Goal: Transaction & Acquisition: Purchase product/service

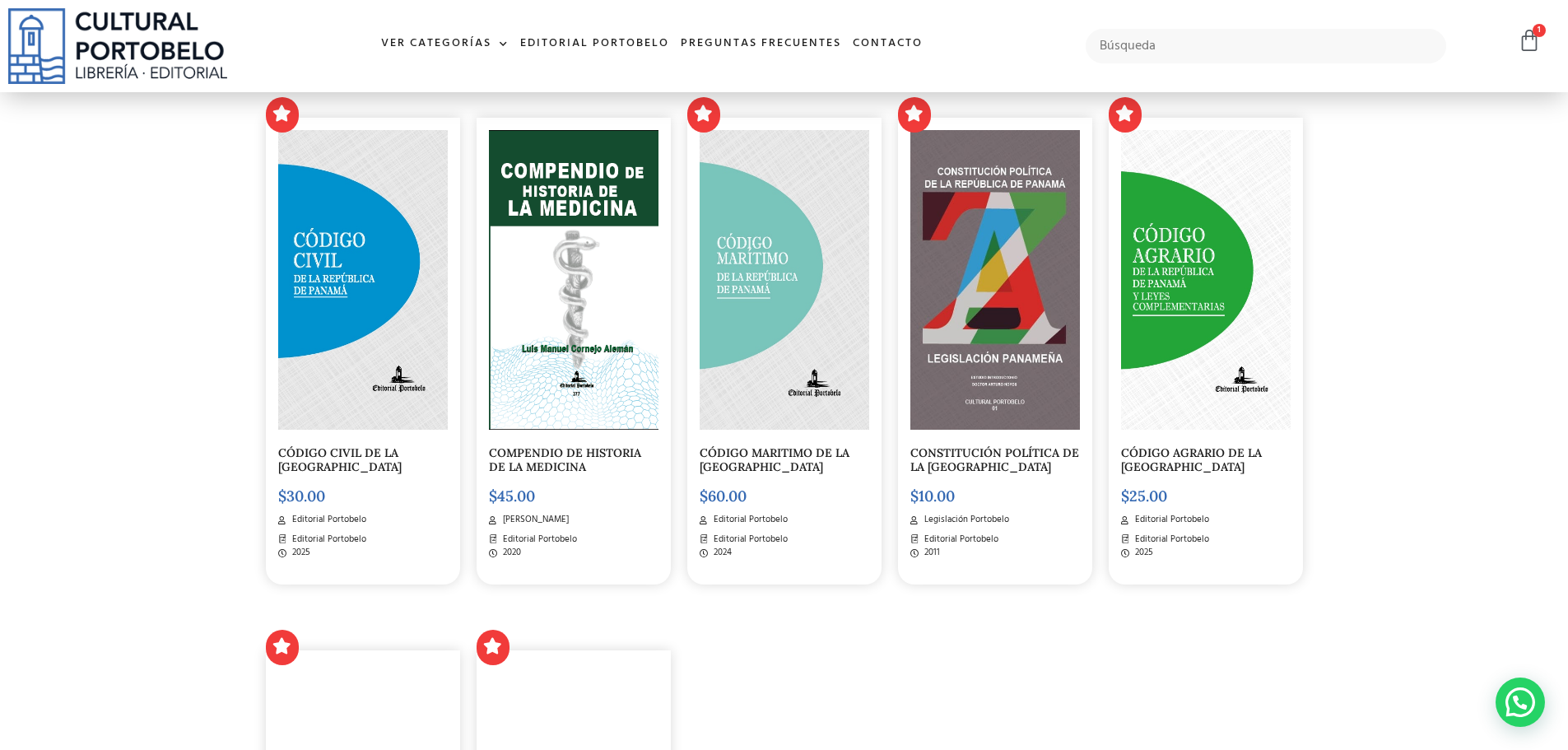
scroll to position [2635, 0]
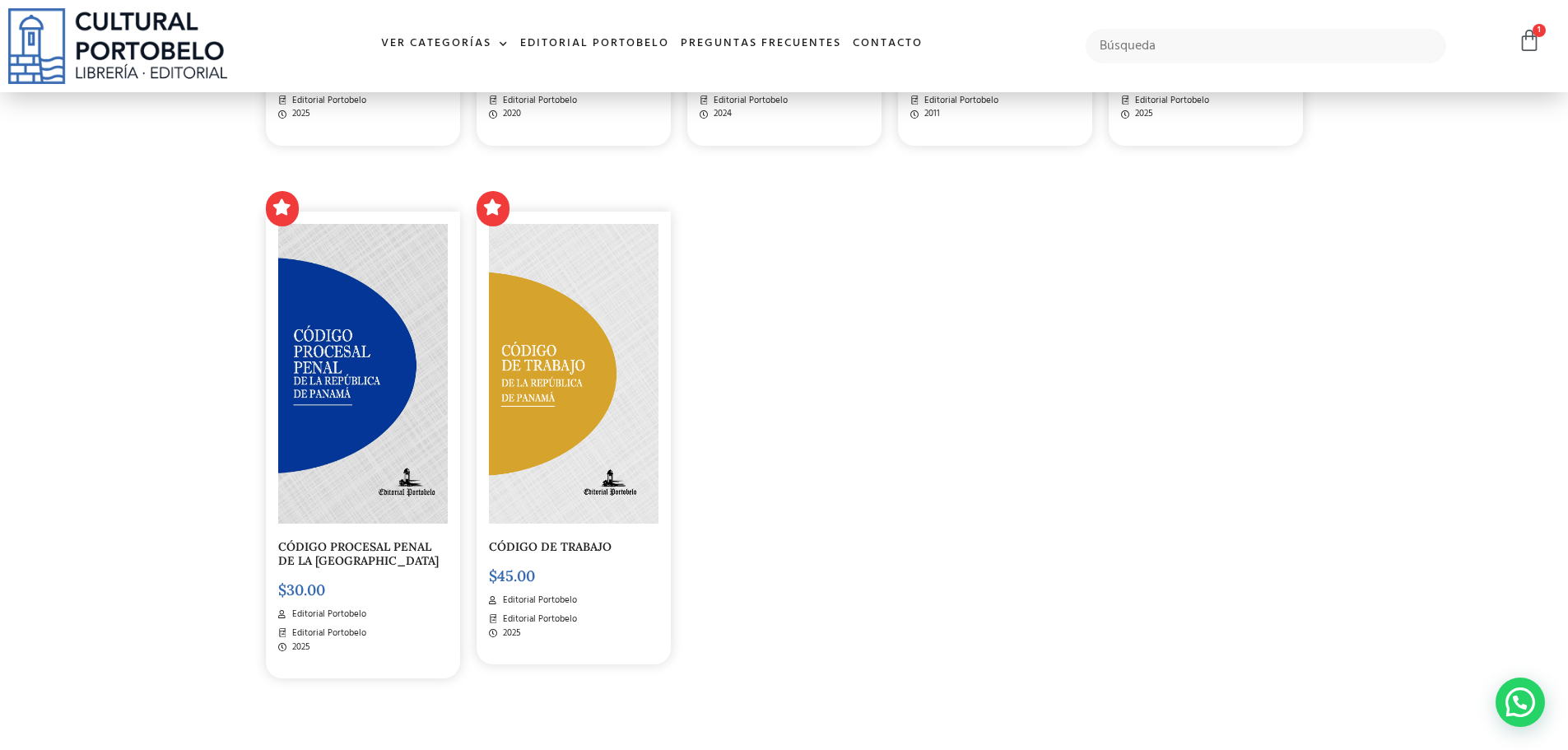
click at [596, 385] on img at bounding box center [573, 374] width 170 height 300
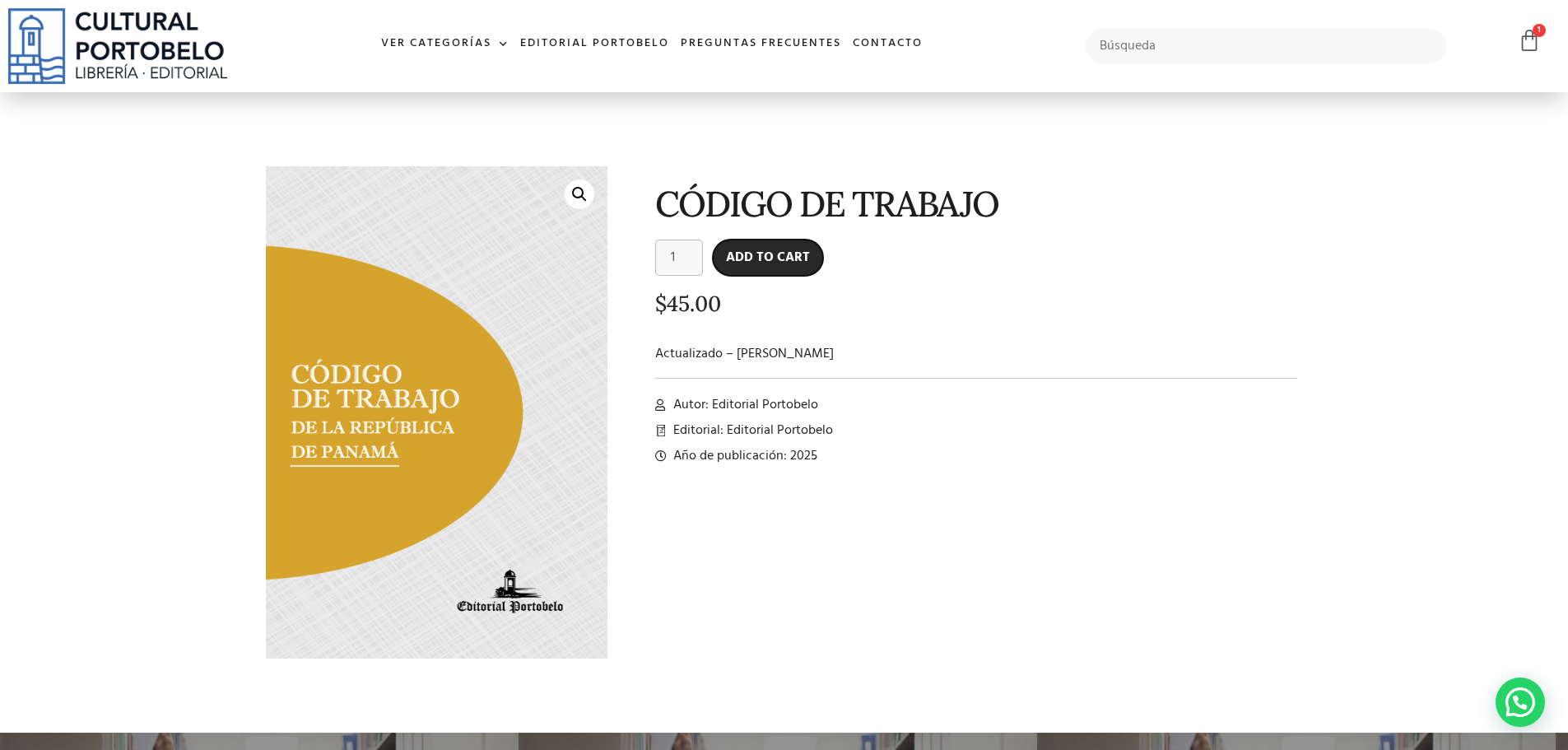
click at [765, 262] on button "Add to cart" at bounding box center [767, 257] width 110 height 36
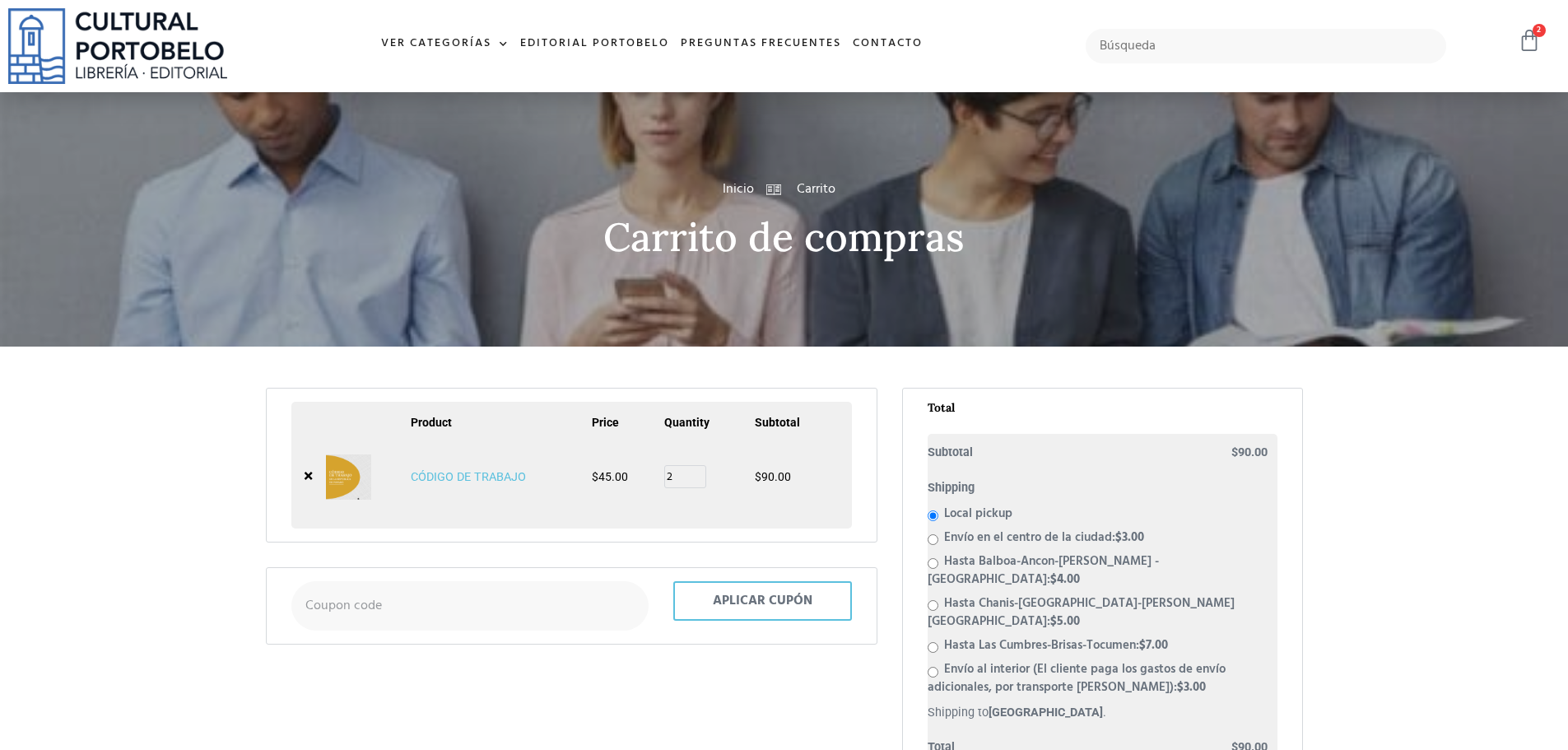
click at [1526, 36] on icon at bounding box center [1529, 39] width 23 height 23
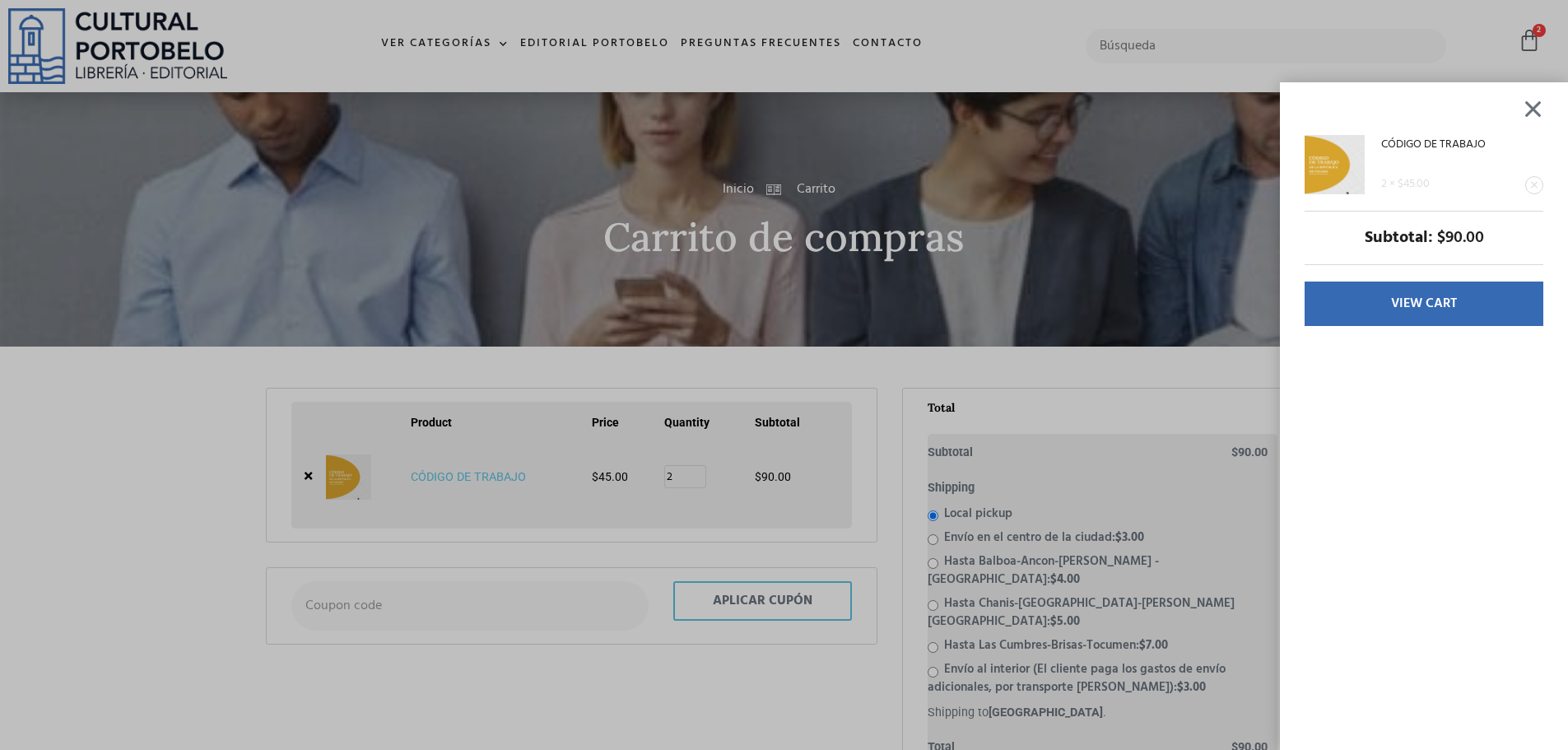
click at [1543, 111] on div at bounding box center [1533, 109] width 21 height 20
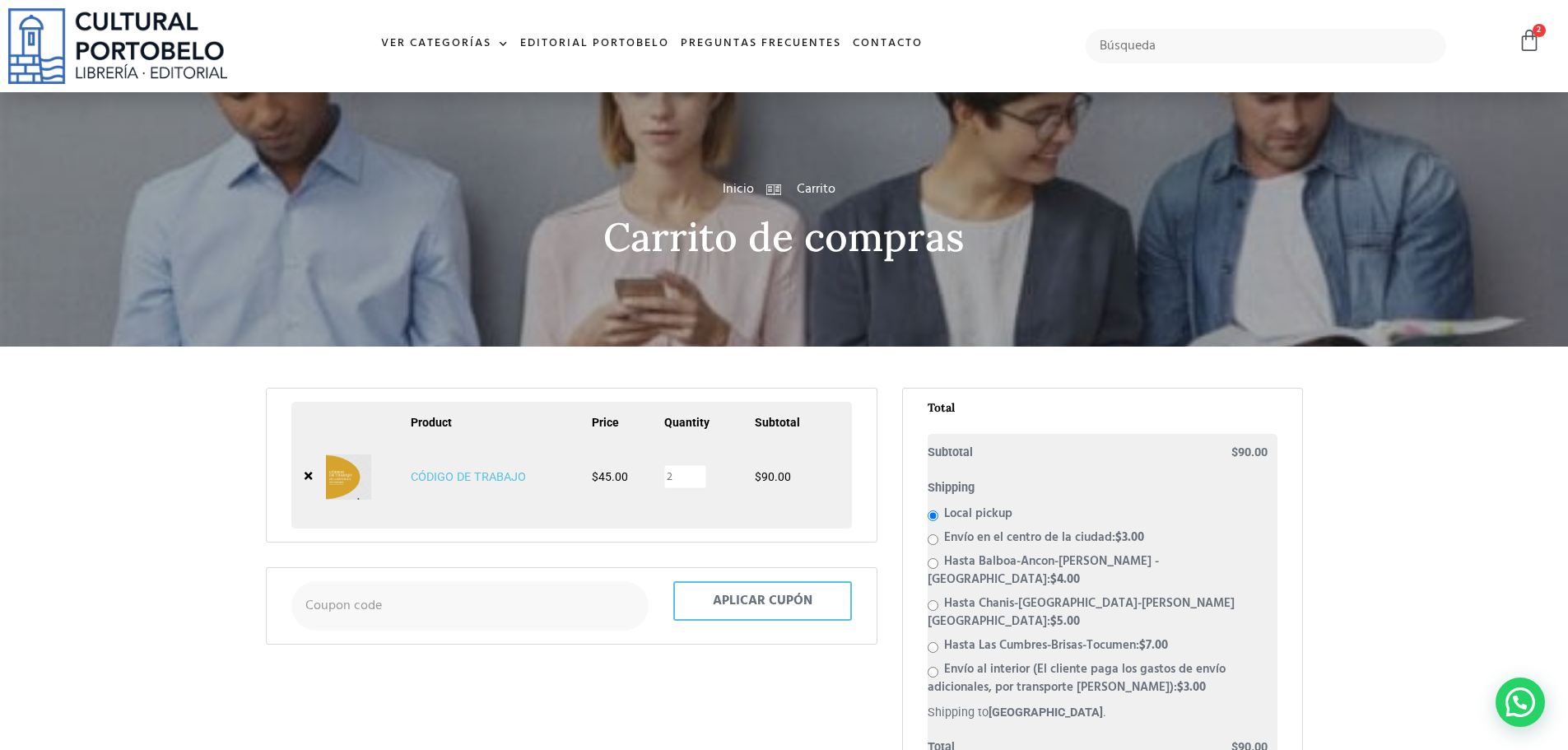
click at [673, 482] on input "2" at bounding box center [685, 476] width 42 height 23
type input "1"
click at [698, 483] on input "1" at bounding box center [685, 476] width 42 height 23
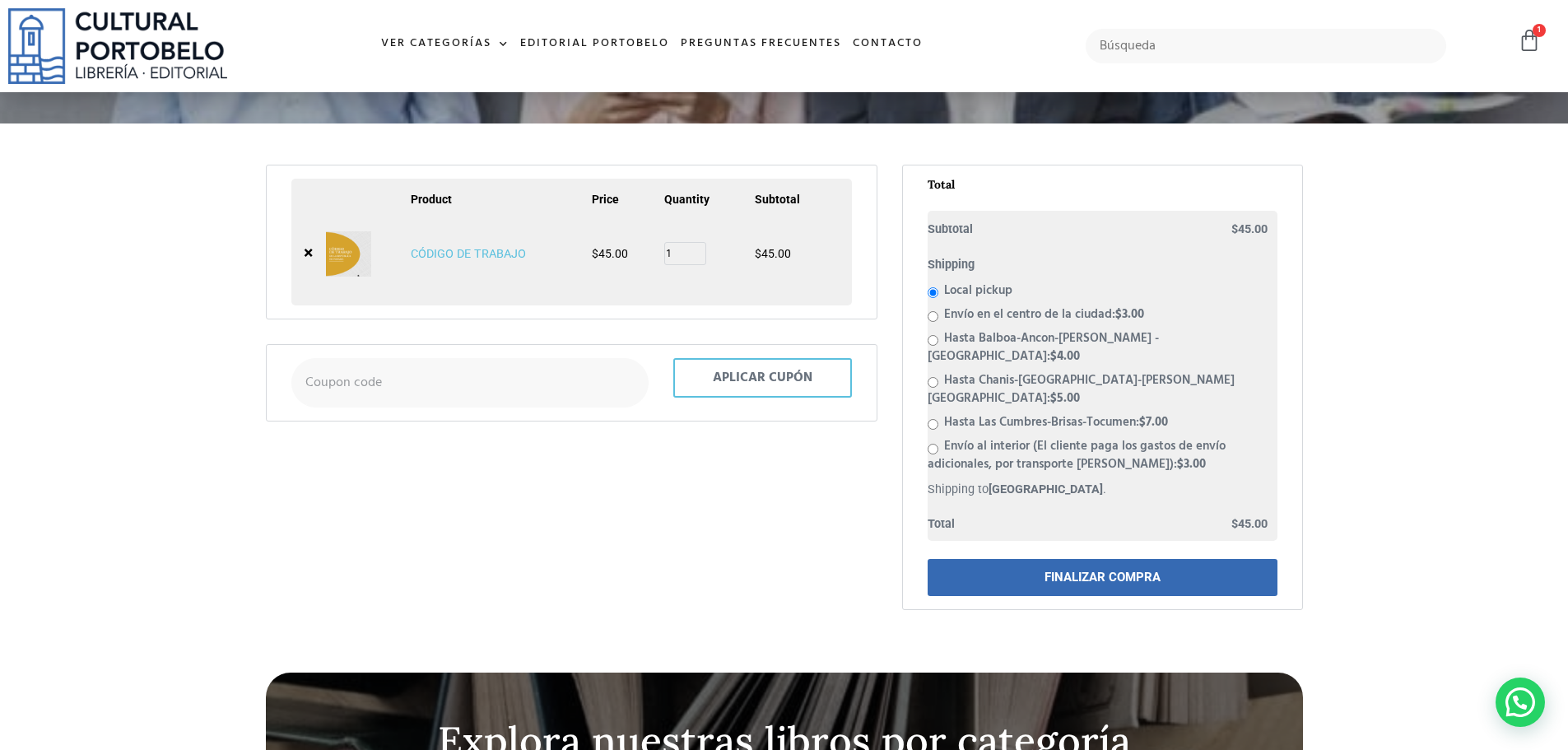
scroll to position [439, 0]
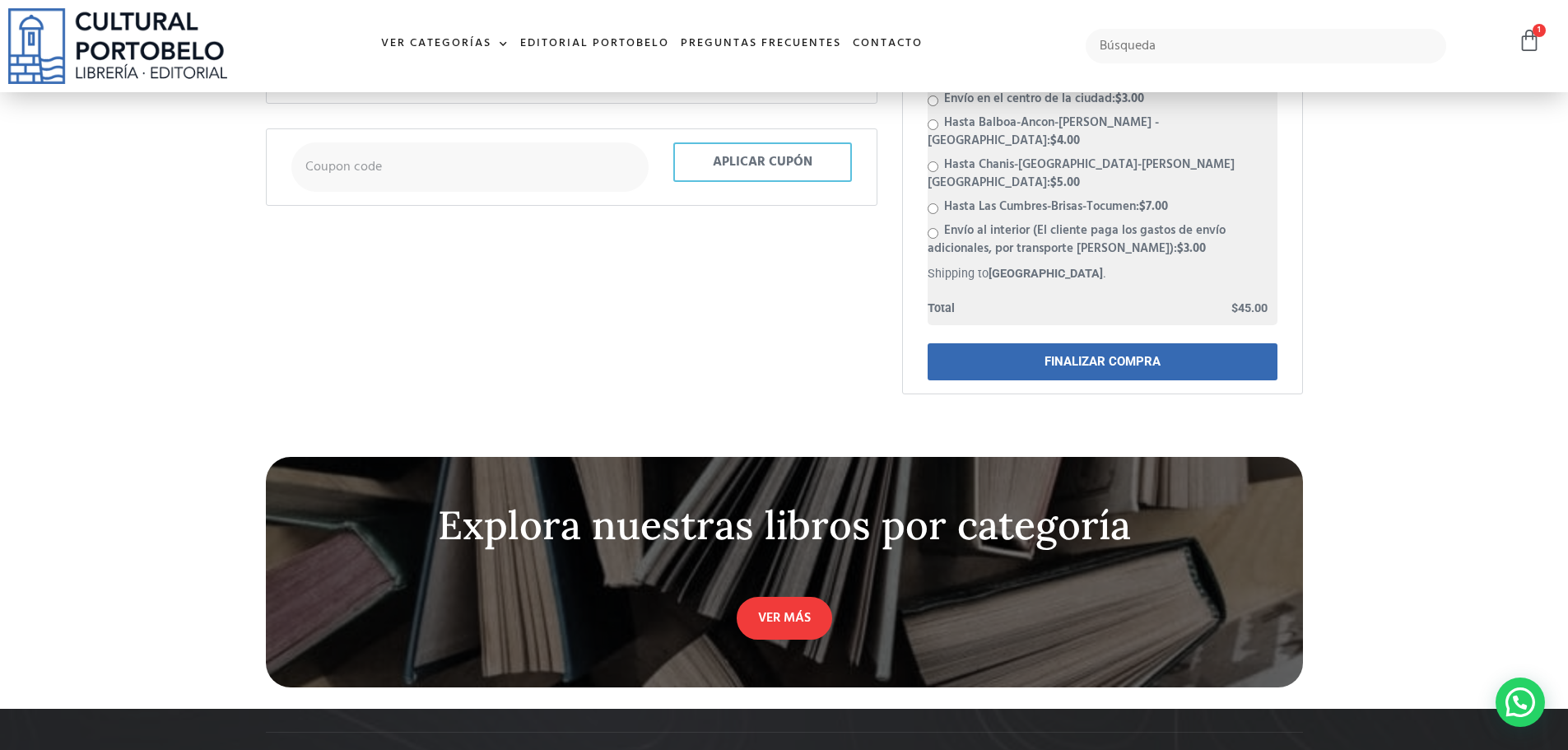
click at [1074, 344] on link "FINALIZAR COMPRA" at bounding box center [1102, 362] width 350 height 37
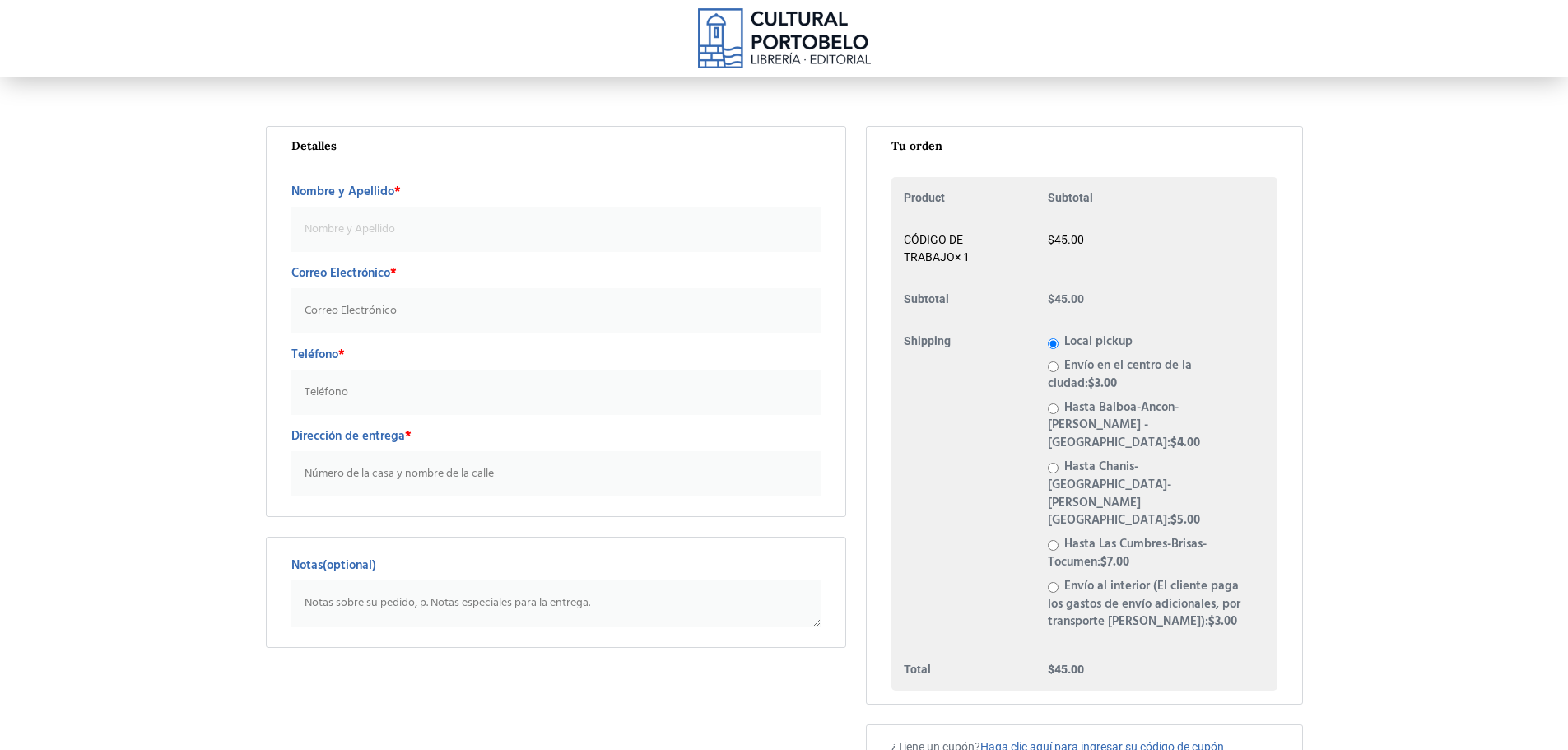
click at [467, 226] on input "Nombre y Apellido *" at bounding box center [556, 229] width 530 height 45
type input "FELIPE MOTTA, S.A."
click at [371, 317] on input "Correo Electrónico *" at bounding box center [556, 311] width 530 height 45
type input "otunon@felipemotta.com"
click at [448, 387] on input "Teléfono *" at bounding box center [556, 392] width 530 height 45
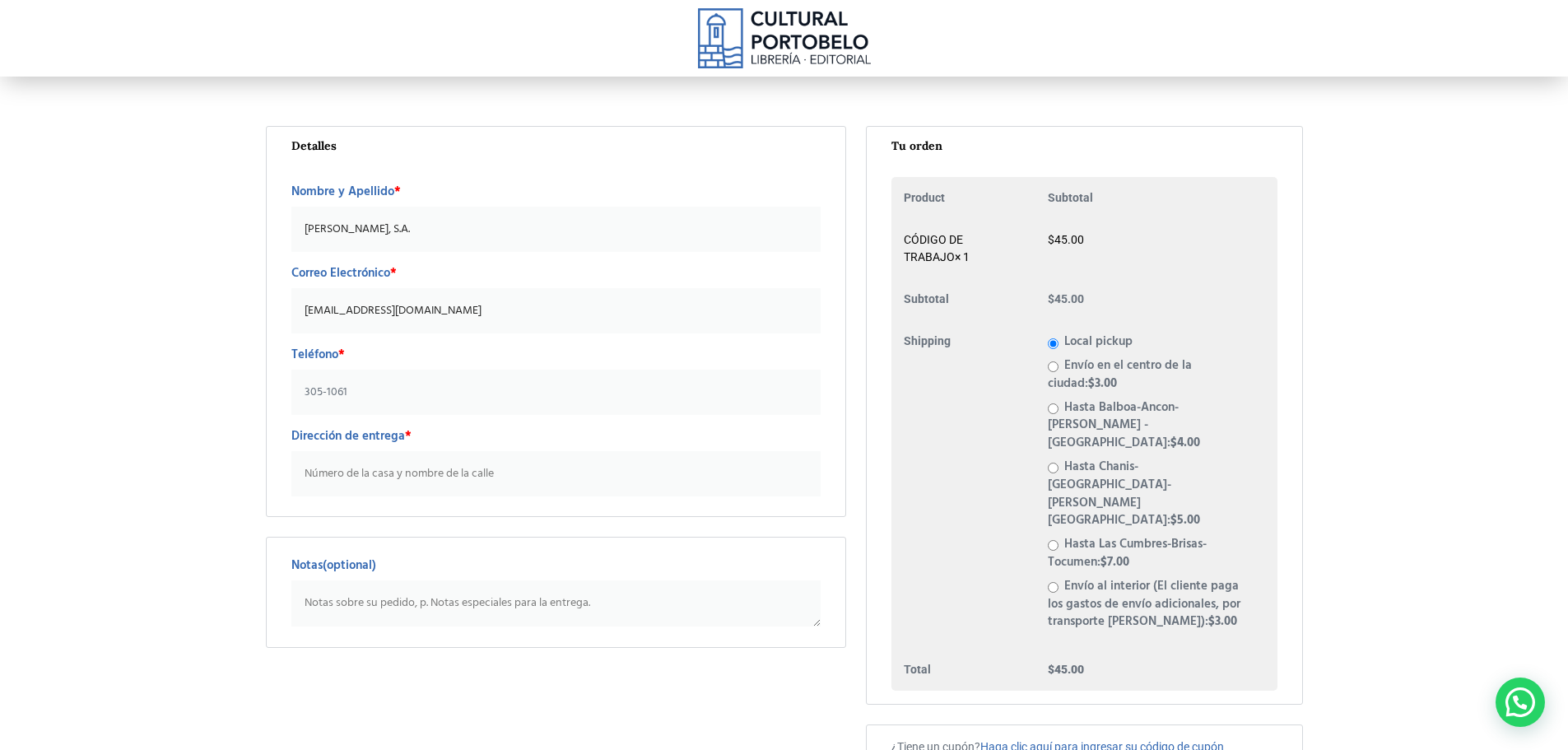
type input "305-1061"
click at [441, 475] on input "Dirección de entrega *" at bounding box center [556, 474] width 530 height 45
type input "Retiro en Local"
click at [393, 616] on textarea "Notas (optional)" at bounding box center [556, 603] width 530 height 46
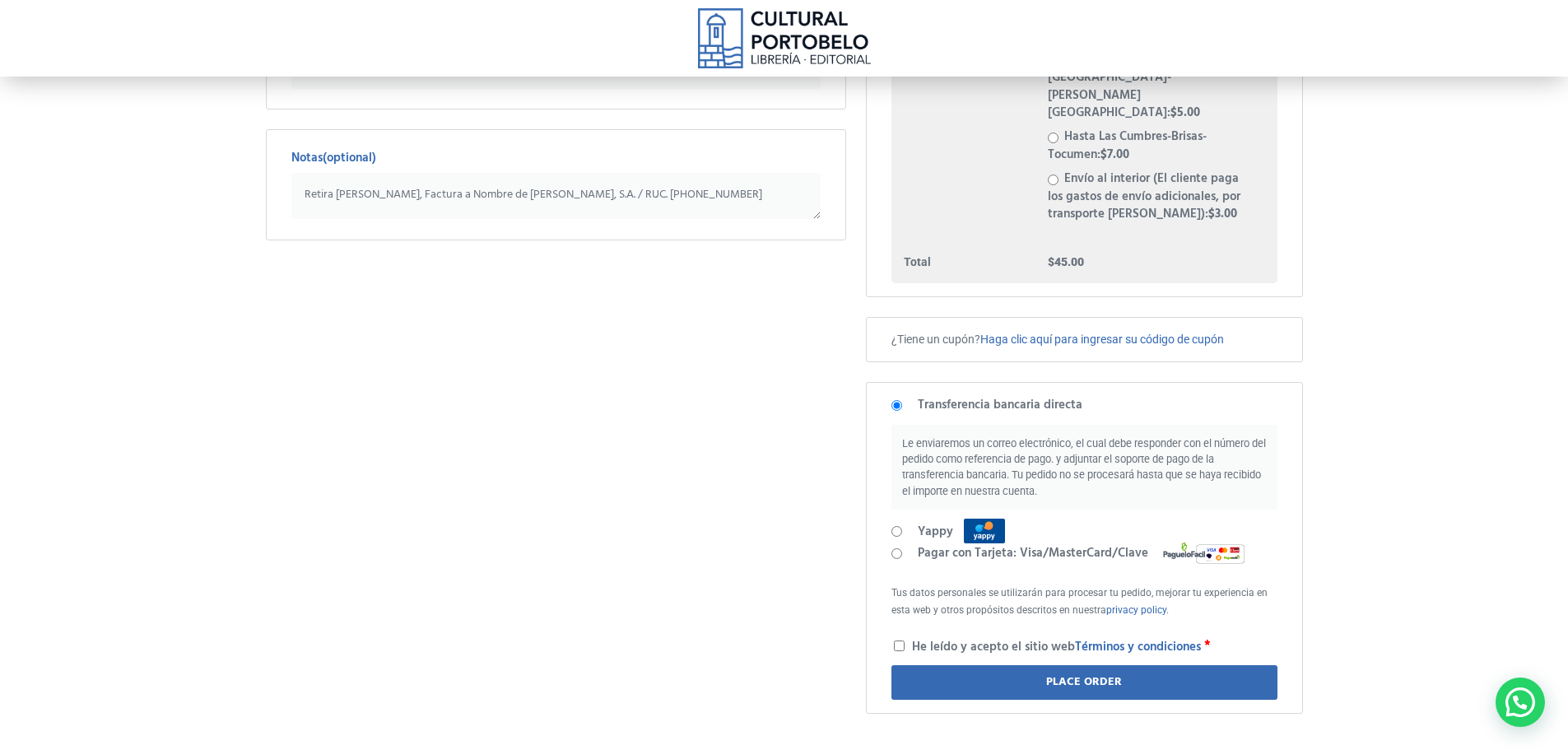
scroll to position [439, 0]
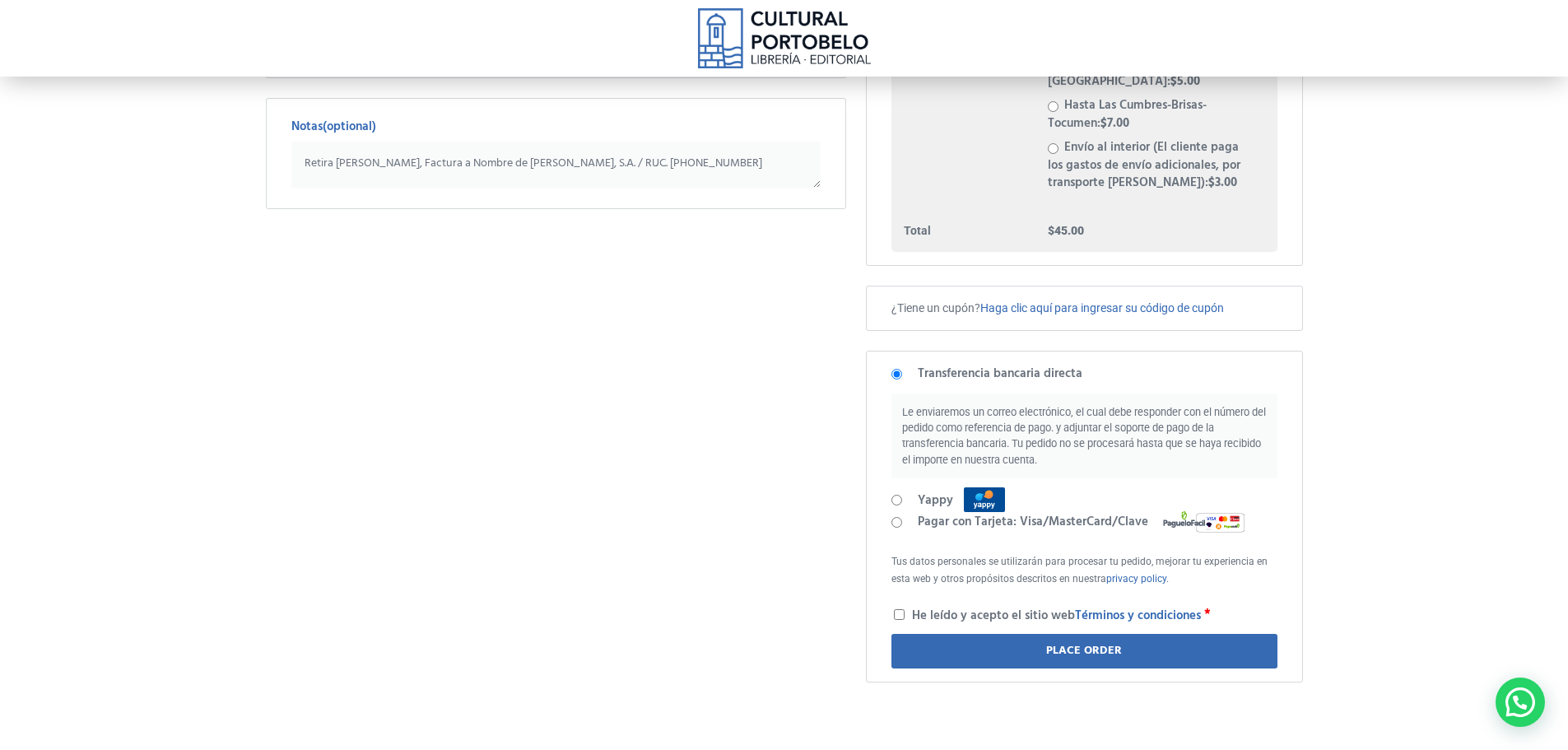
type textarea "Retira Ricardo Cedeño, Factura a Nombre de FELIPE MOTTA, S.A. / RUC. 441-74-943…"
click at [895, 512] on li "Pagar con Tarjeta: Visa/MasterCard/Clave" at bounding box center [1084, 522] width 385 height 21
click at [899, 495] on input "Yappy" at bounding box center [896, 500] width 11 height 11
radio input "true"
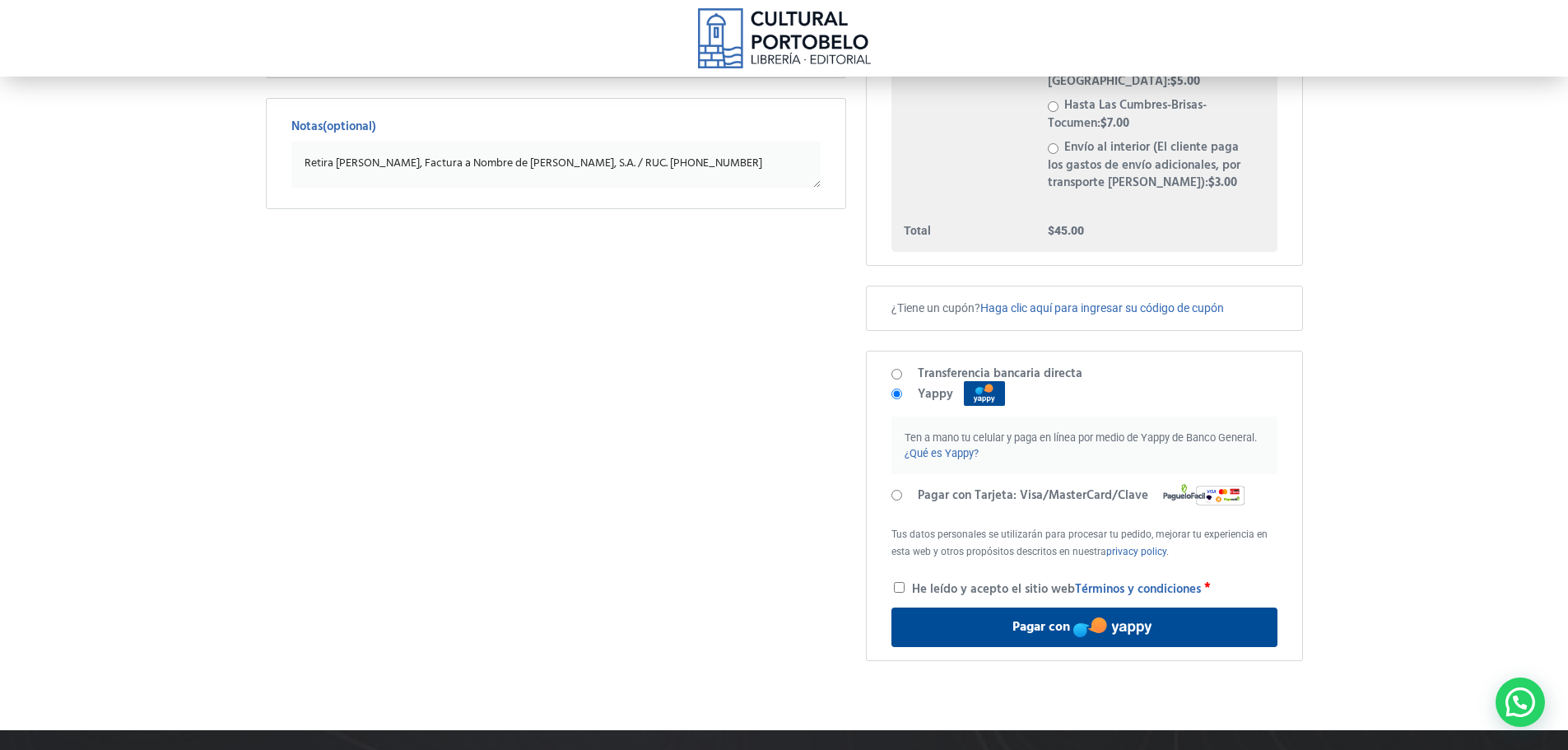
click at [899, 490] on input "Pagar con Tarjeta: Visa/MasterCard/Clave" at bounding box center [896, 495] width 11 height 11
radio input "true"
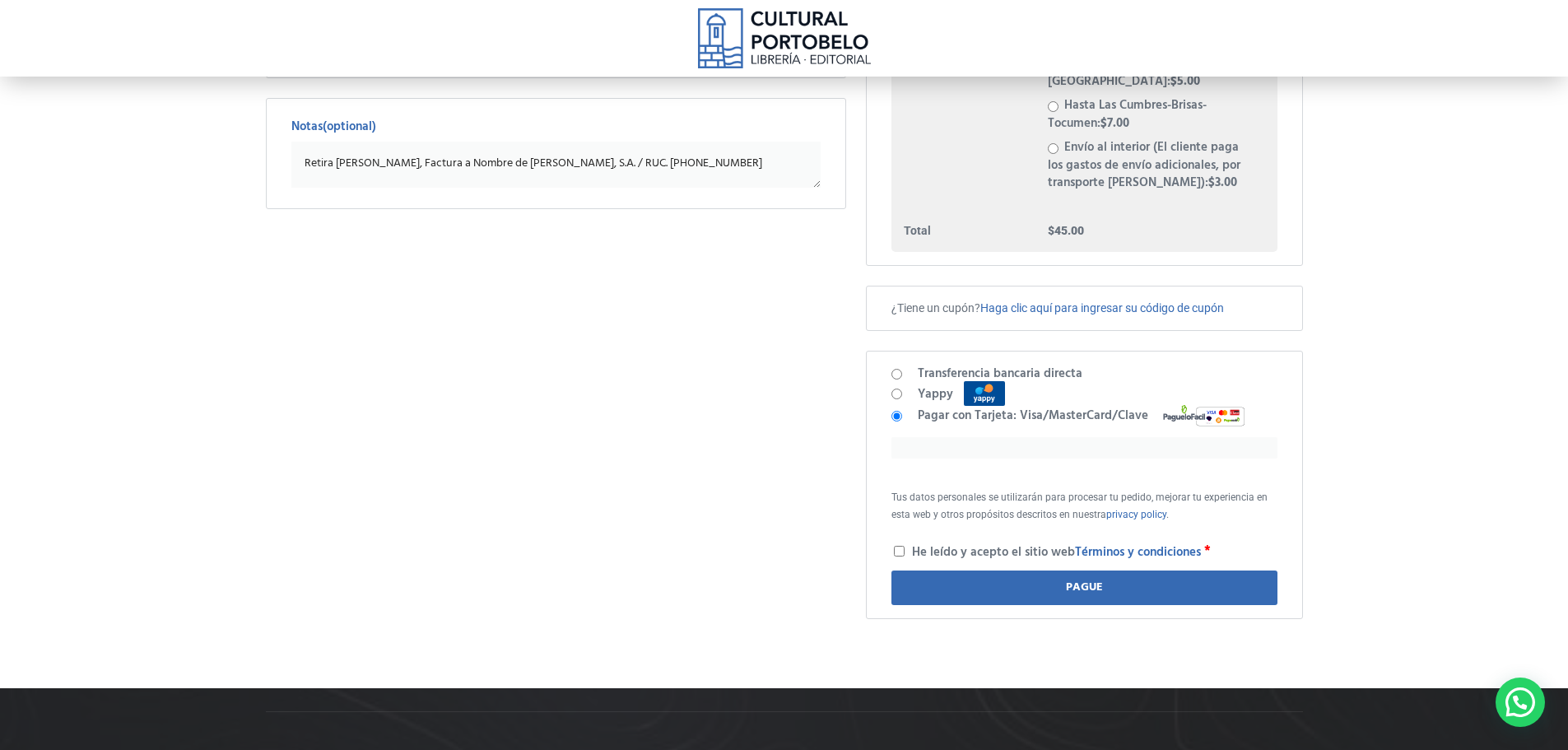
click at [1019, 438] on div at bounding box center [1084, 448] width 385 height 21
click at [1017, 438] on div at bounding box center [1084, 448] width 385 height 21
click at [1184, 543] on link "Términos y condiciones" at bounding box center [1137, 553] width 126 height 20
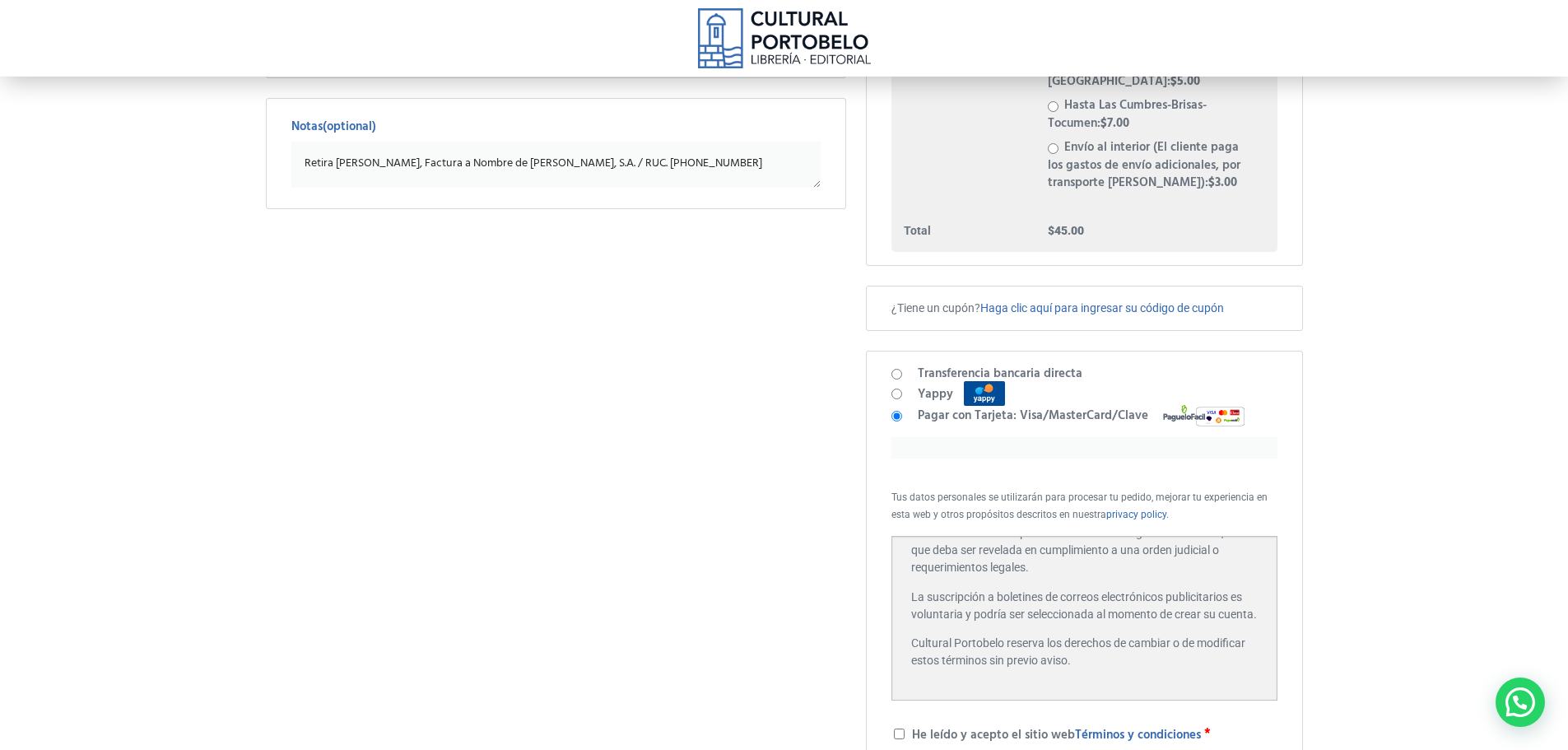
scroll to position [1702, 0]
click at [899, 729] on input "He leído y acepto el sitio web Términos y condiciones *" at bounding box center [899, 734] width 11 height 11
checkbox input "true"
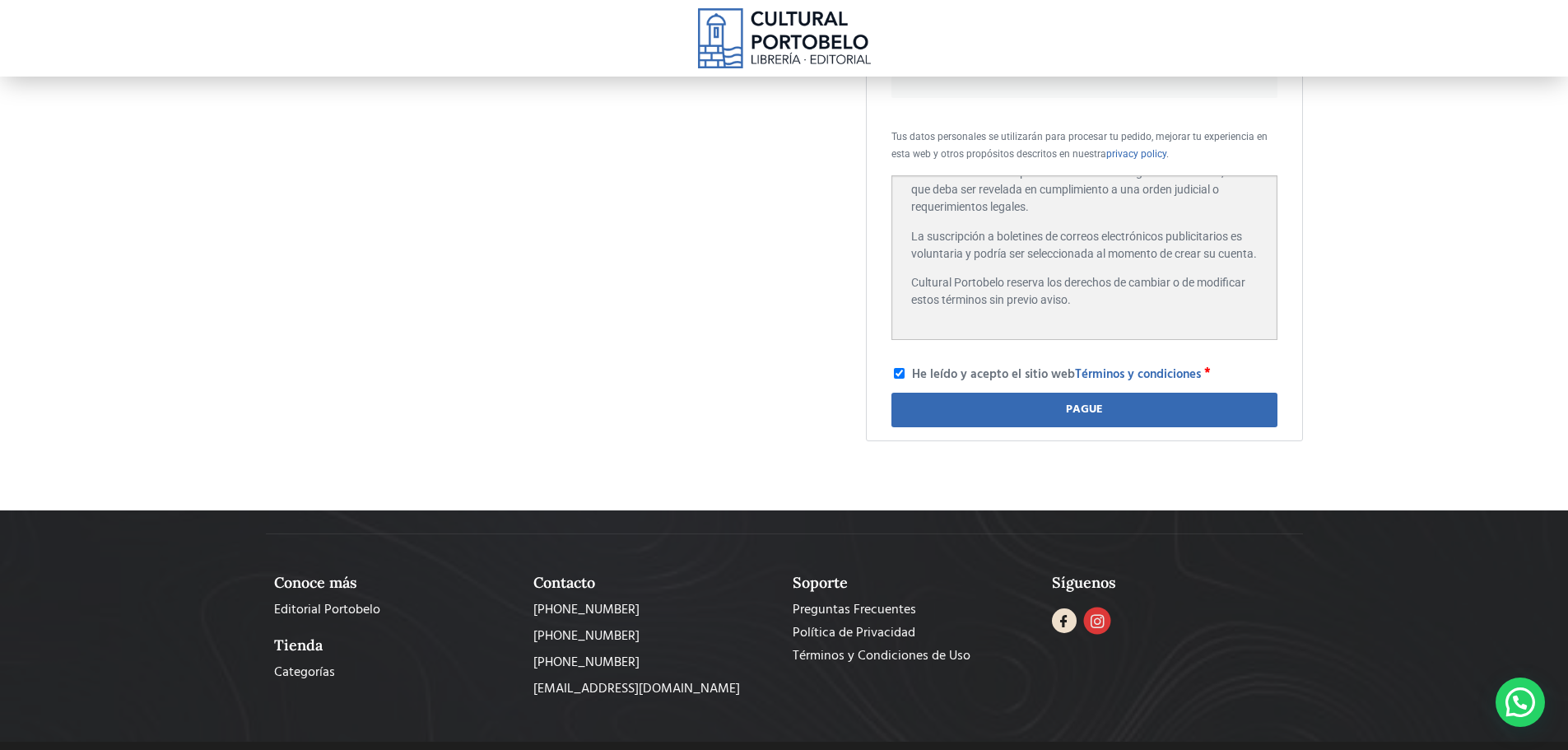
scroll to position [804, 0]
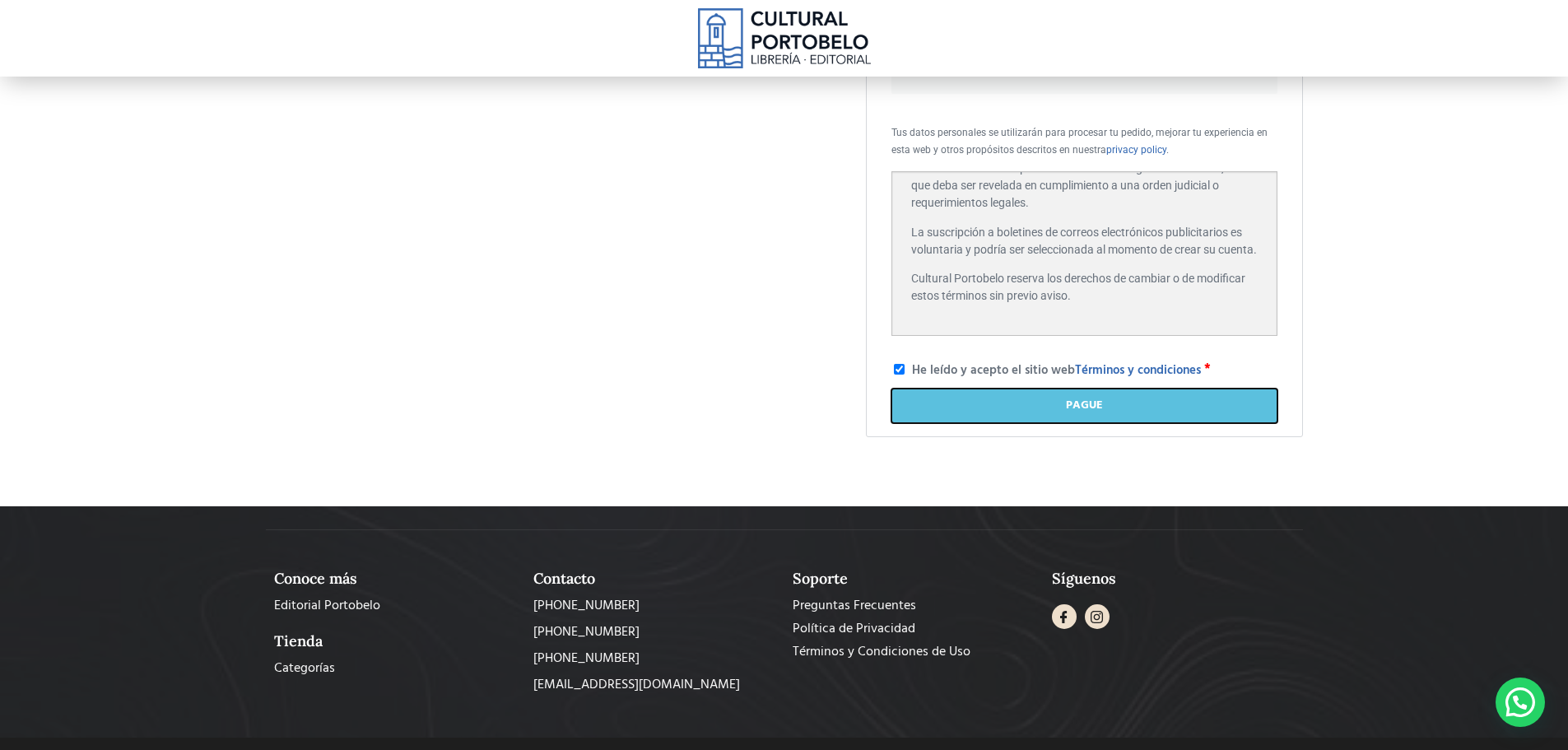
click at [1106, 389] on button "Pague" at bounding box center [1084, 406] width 385 height 34
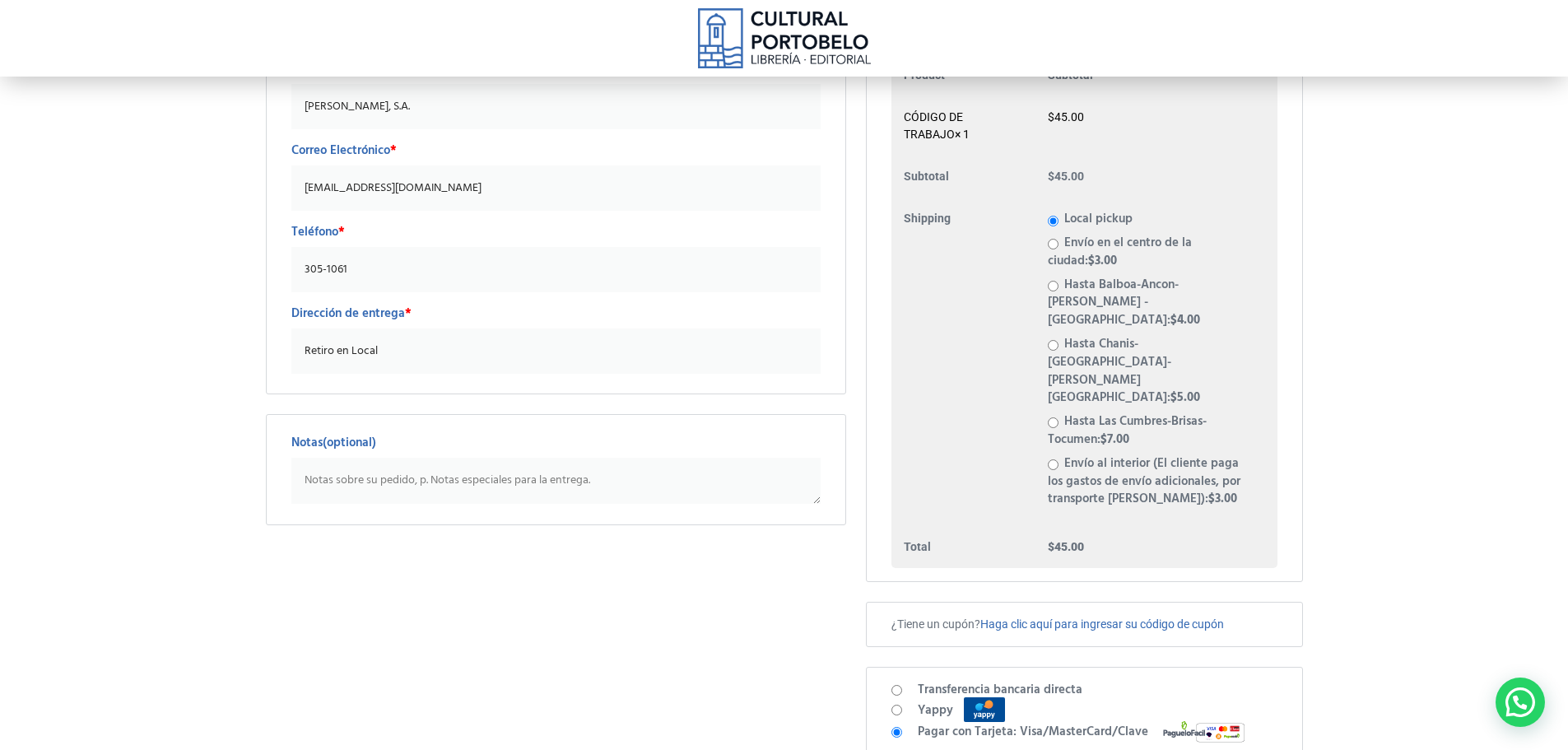
scroll to position [220, 0]
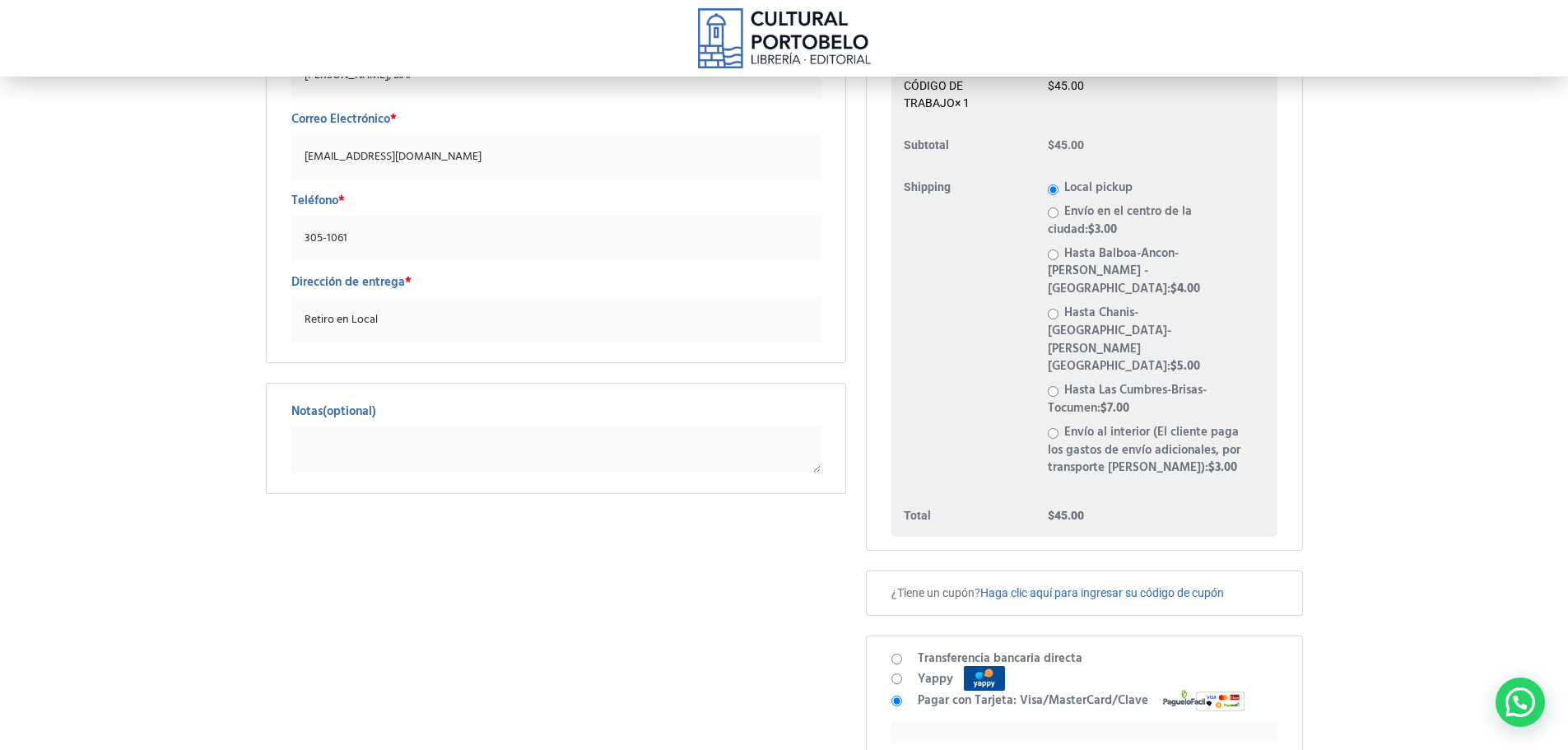
click at [498, 438] on textarea "Notas (optional)" at bounding box center [556, 449] width 530 height 46
type textarea "r"
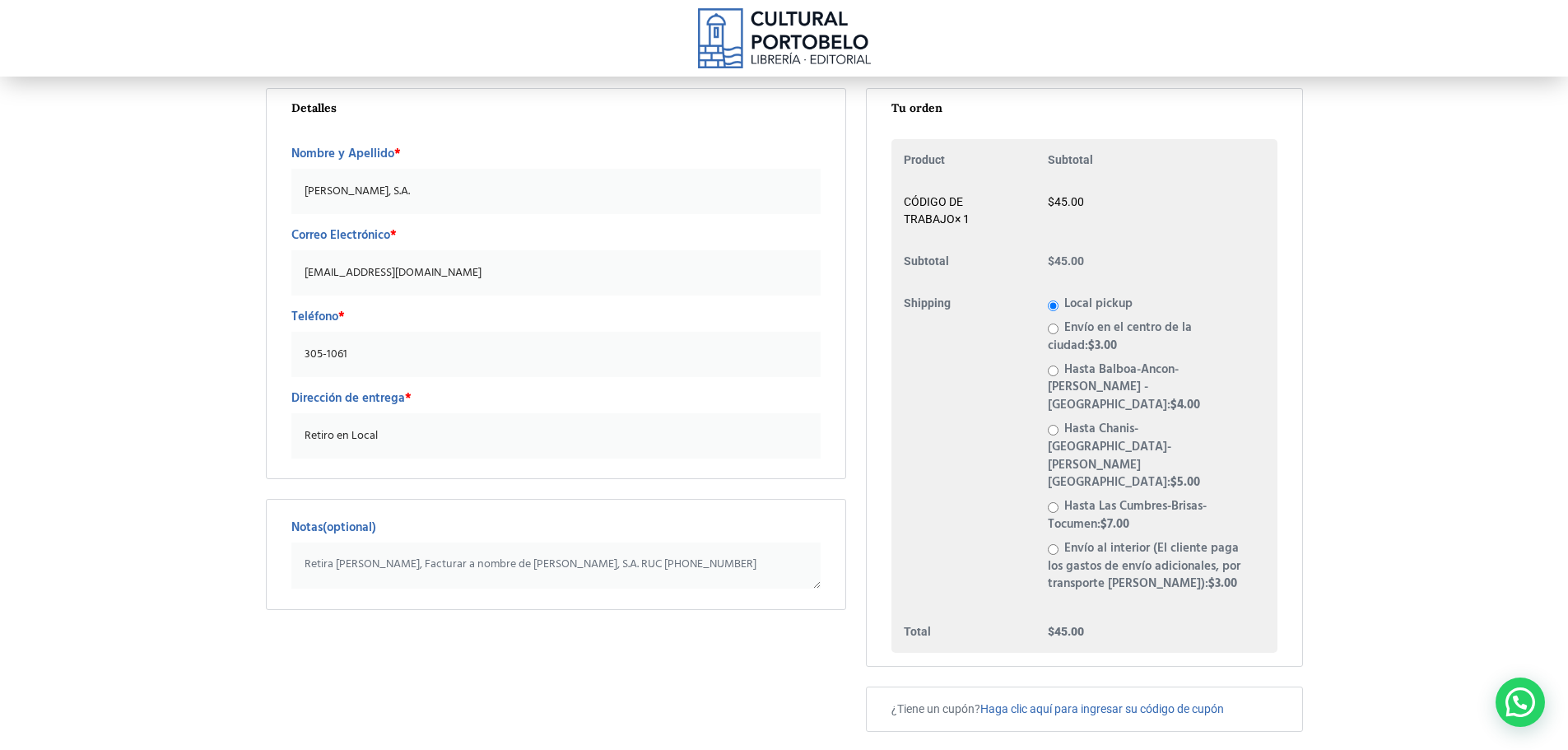
scroll to position [439, 0]
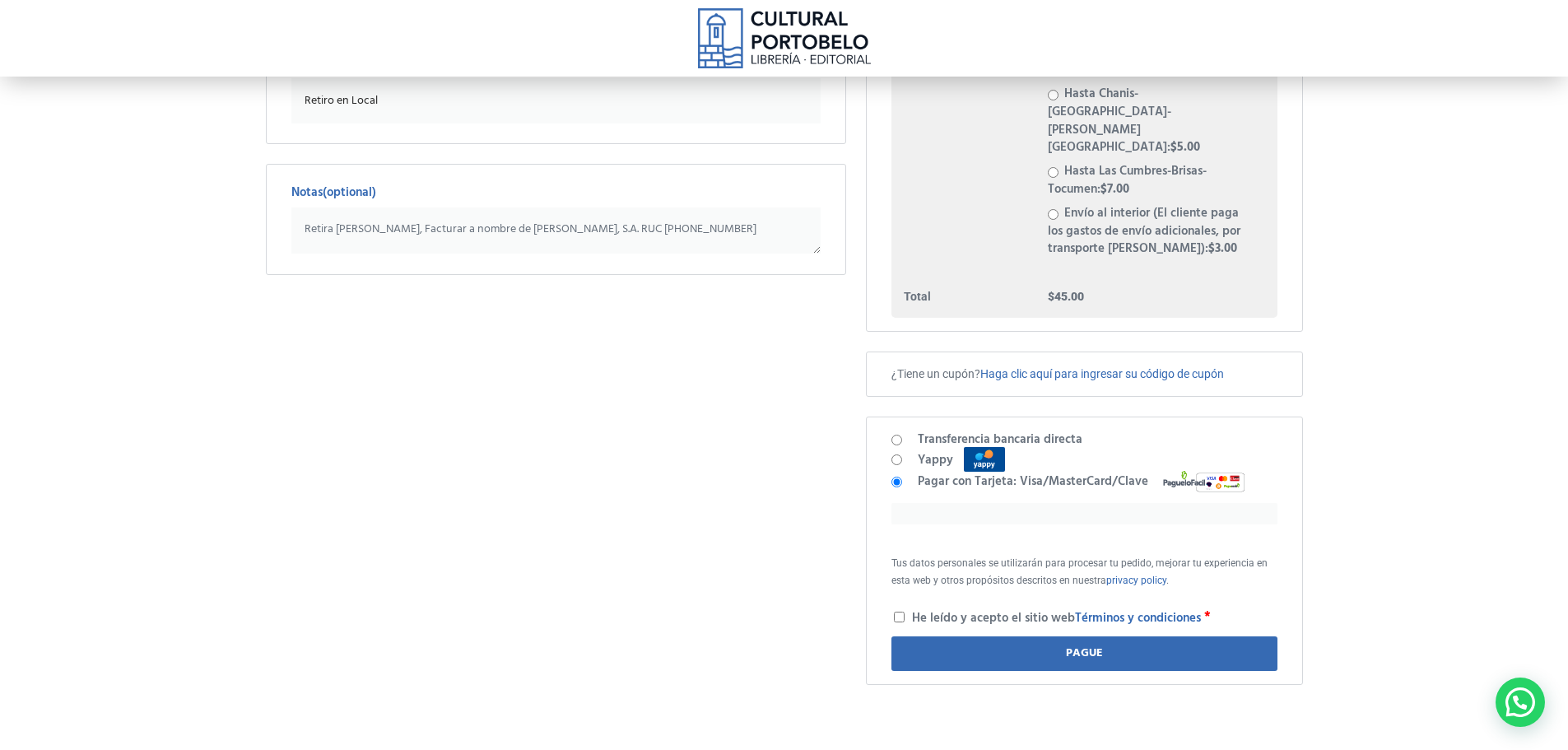
type textarea "Retira [PERSON_NAME], Facturar a nombre de [PERSON_NAME], S.A. RUC [PHONE_NUMBE…"
click at [903, 611] on input "He leído y acepto el sitio web Términos y condiciones *" at bounding box center [899, 616] width 11 height 11
checkbox input "true"
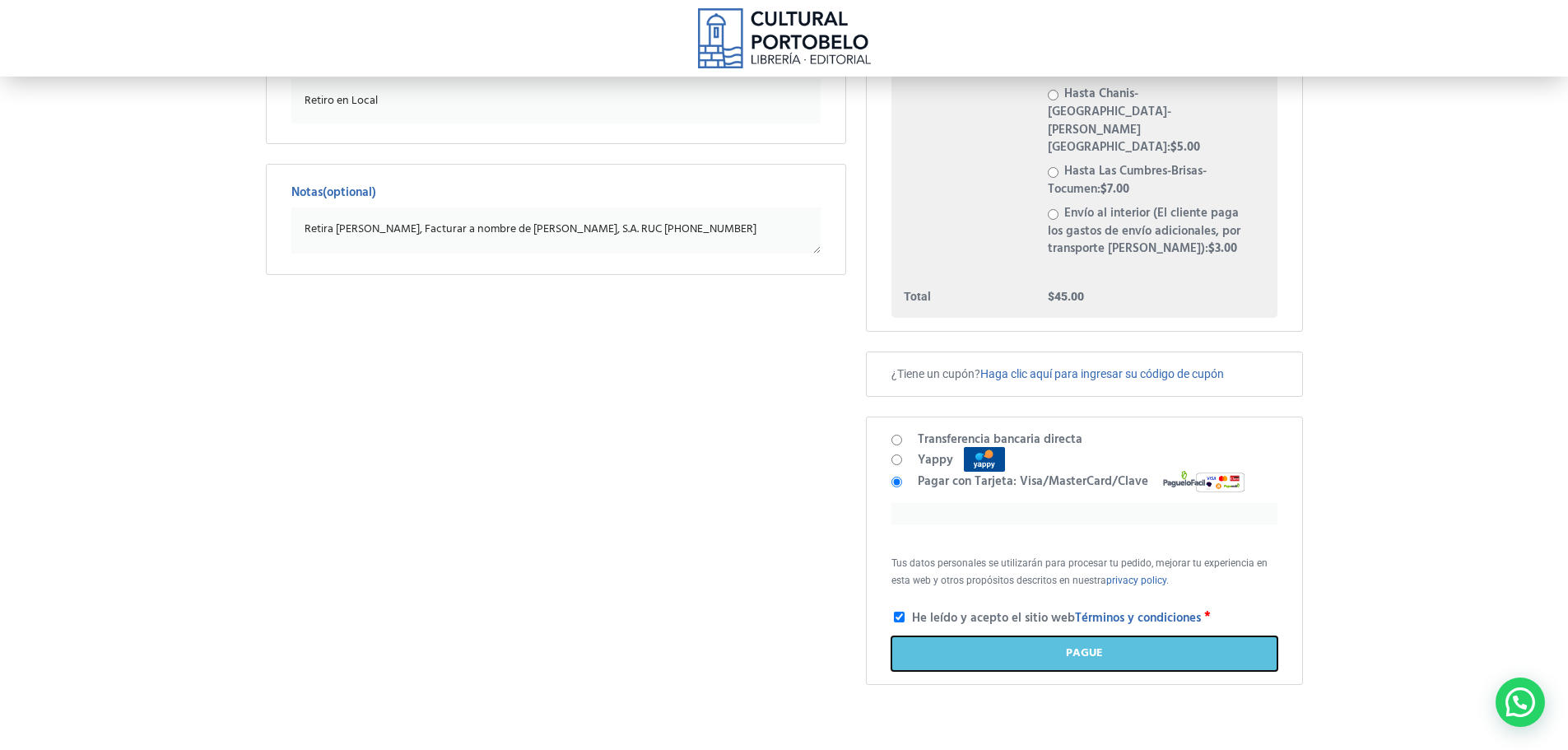
click at [1064, 637] on button "Pague" at bounding box center [1084, 653] width 385 height 34
